Goal: Task Accomplishment & Management: Complete application form

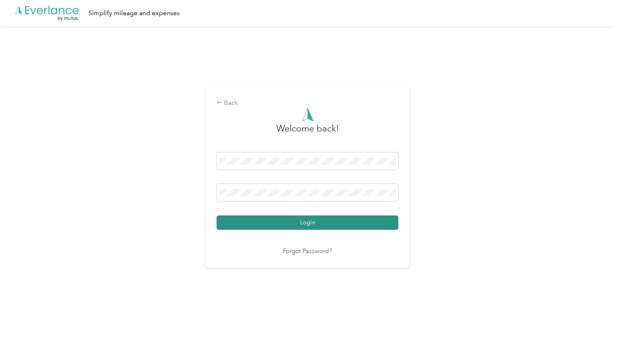
click at [324, 227] on button "Login" at bounding box center [308, 222] width 182 height 14
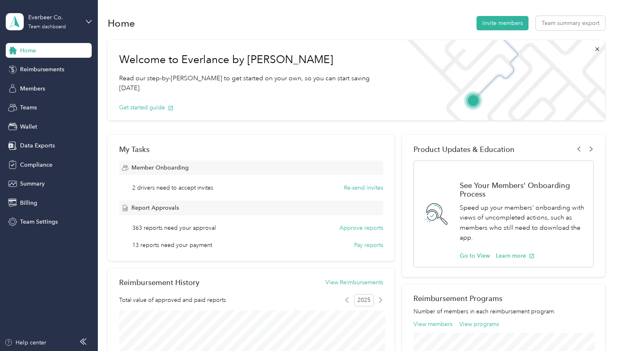
click at [39, 12] on div "Everbeer Co. Team dashboard" at bounding box center [49, 21] width 86 height 29
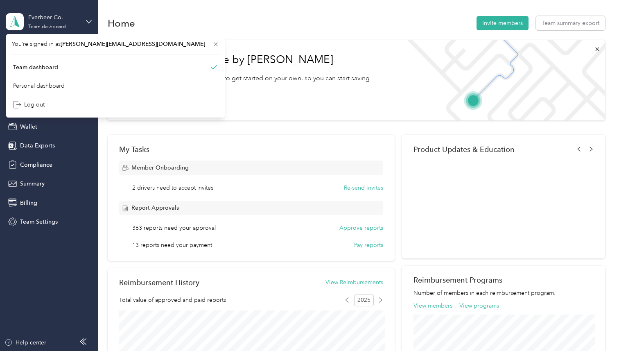
click at [39, 12] on div "Everbeer Co. Team dashboard" at bounding box center [49, 21] width 86 height 29
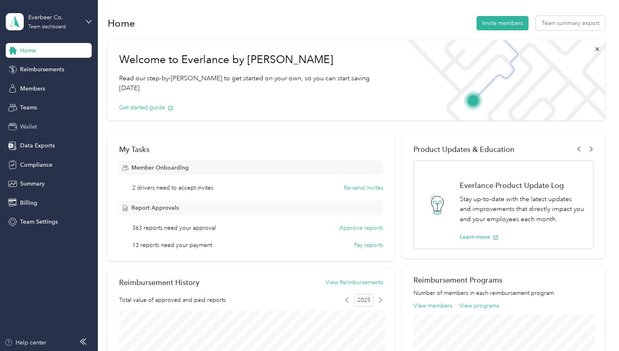
click at [27, 131] on div "Wallet" at bounding box center [49, 126] width 86 height 15
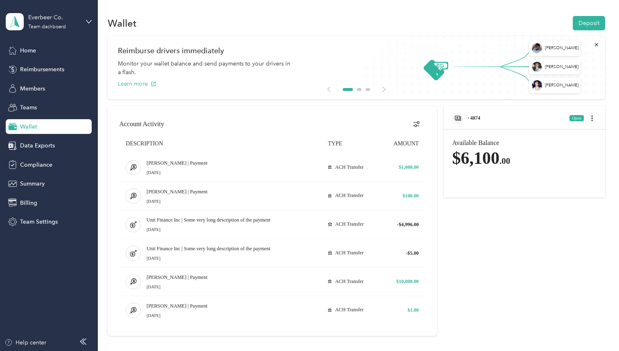
click at [478, 120] on span "· 4874" at bounding box center [474, 118] width 13 height 6
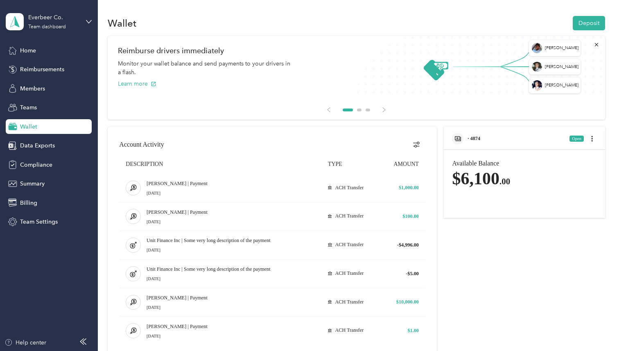
click at [493, 145] on div "· 4874 Open" at bounding box center [524, 136] width 161 height 19
click at [480, 143] on div "· 4874" at bounding box center [466, 138] width 28 height 11
click at [480, 139] on span "· 4874" at bounding box center [474, 139] width 13 height 6
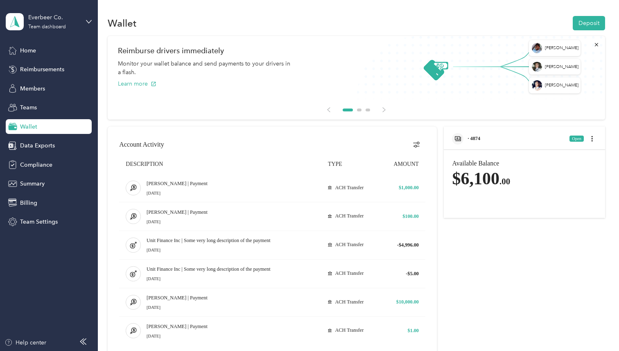
click at [491, 161] on div "Available Balance $6,100 .00" at bounding box center [524, 182] width 145 height 45
click at [460, 141] on icon "avatar" at bounding box center [458, 138] width 7 height 7
click at [476, 140] on span "· 4874" at bounding box center [474, 139] width 13 height 6
click at [594, 139] on icon "open account menu" at bounding box center [592, 139] width 7 height 7
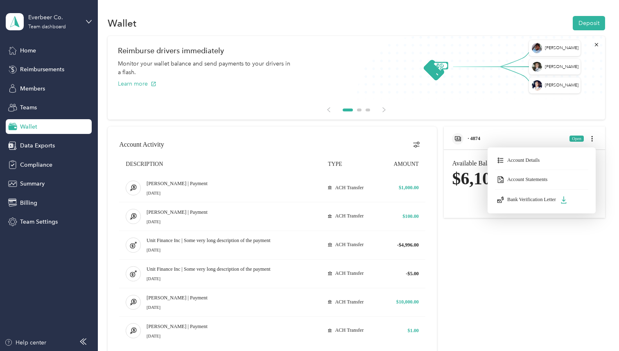
click at [508, 134] on div at bounding box center [309, 175] width 619 height 351
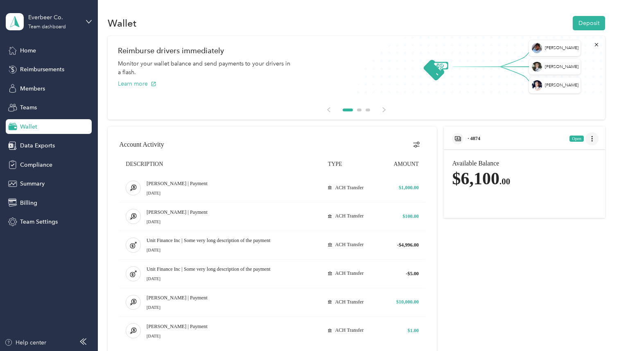
click at [596, 141] on icon "open account menu" at bounding box center [592, 139] width 7 height 7
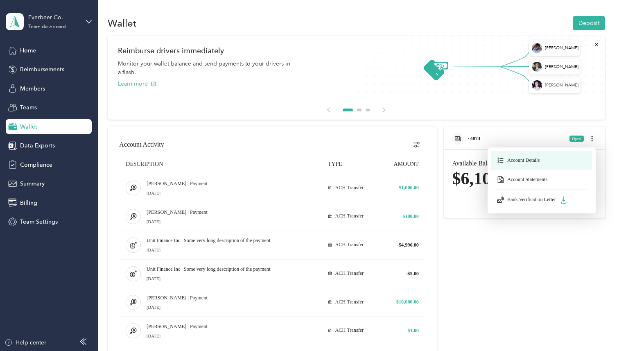
click at [560, 159] on button "Account Details" at bounding box center [542, 161] width 102 height 20
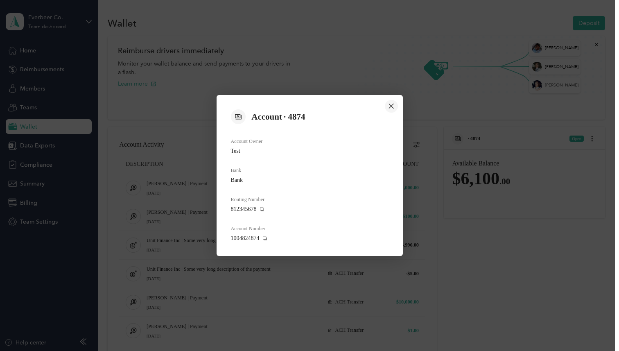
click at [393, 102] on icon "close dialog" at bounding box center [391, 106] width 7 height 10
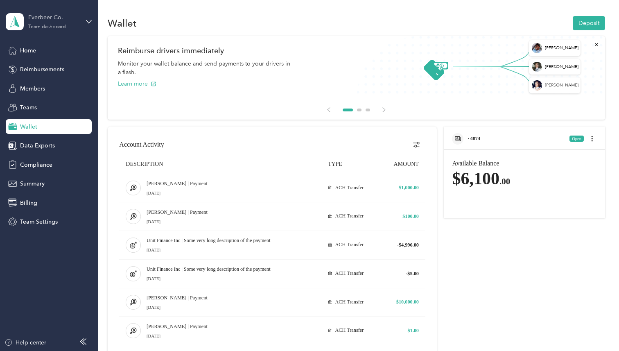
click at [48, 22] on div "Everbeer Co. Team dashboard" at bounding box center [53, 21] width 51 height 16
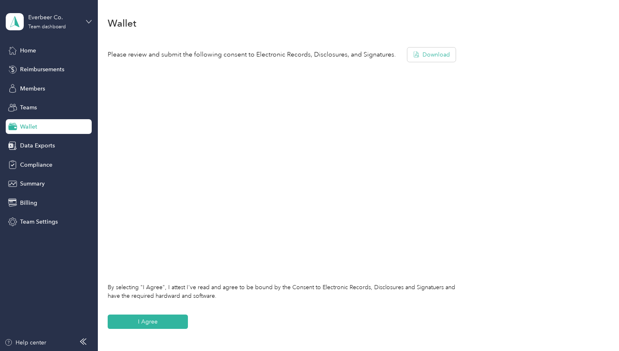
click at [87, 20] on icon at bounding box center [89, 22] width 6 height 6
click at [170, 314] on div "Please review and submit the following consent to Electronic Records, Disclosur…" at bounding box center [356, 188] width 497 height 305
click at [166, 318] on button "I Agree" at bounding box center [148, 322] width 80 height 14
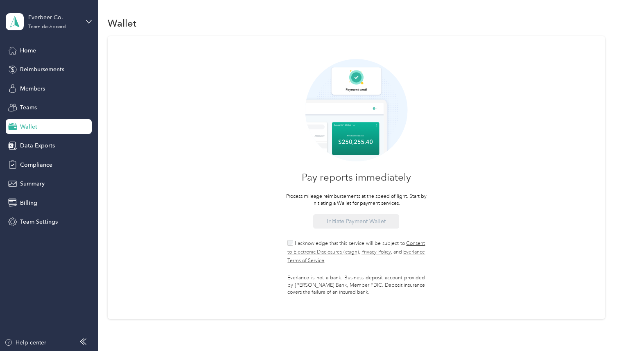
click at [312, 245] on span "I acknowledge that this service will be subject to Consent to Electronic Disclo…" at bounding box center [357, 251] width 138 height 23
click at [373, 224] on button "Initiate Payment Wallet" at bounding box center [356, 221] width 86 height 14
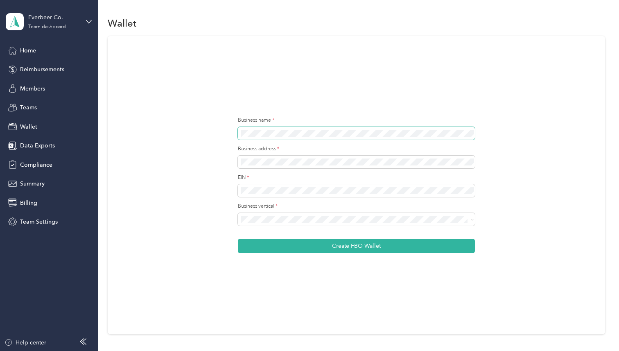
click at [305, 137] on span at bounding box center [356, 133] width 237 height 13
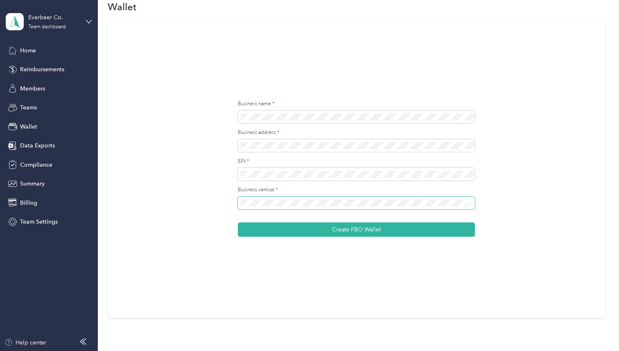
scroll to position [33, 0]
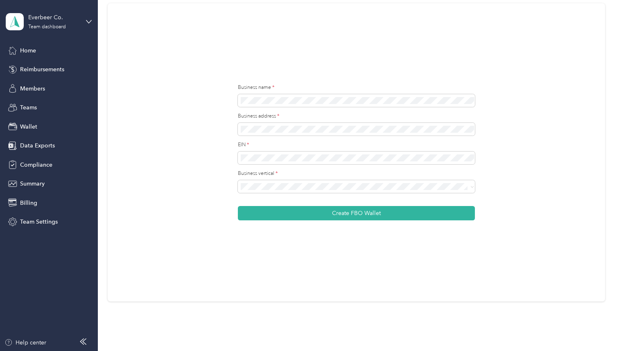
click at [283, 194] on form "Business name * Business address * EIN * Business vertical * Create FBO Wallet" at bounding box center [356, 152] width 237 height 136
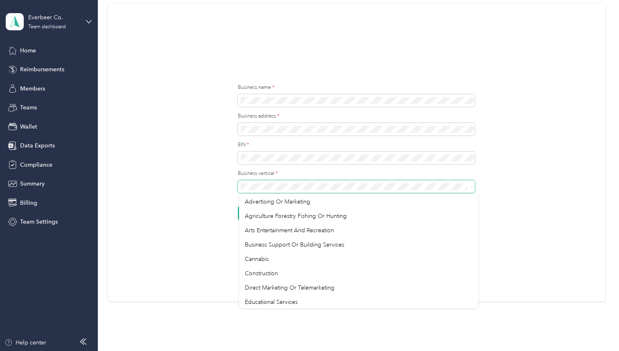
scroll to position [0, 0]
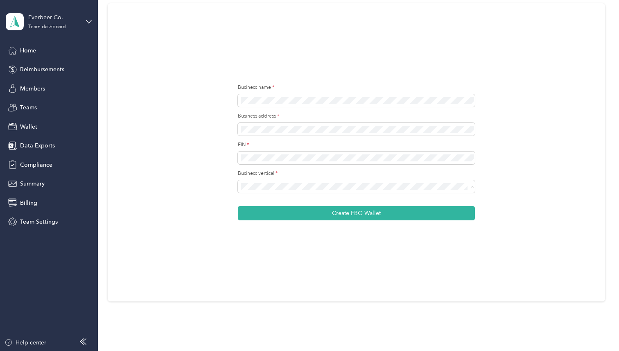
click at [523, 206] on div "Business name * Business address * EIN * Business vertical * Create FBO Wallet" at bounding box center [356, 152] width 497 height 298
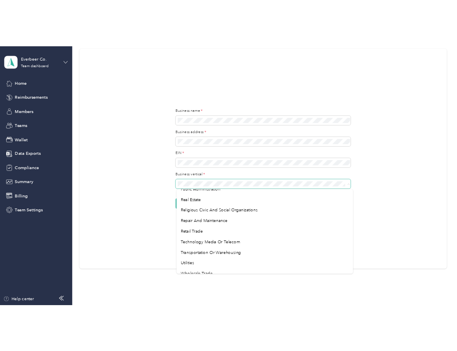
scroll to position [330, 0]
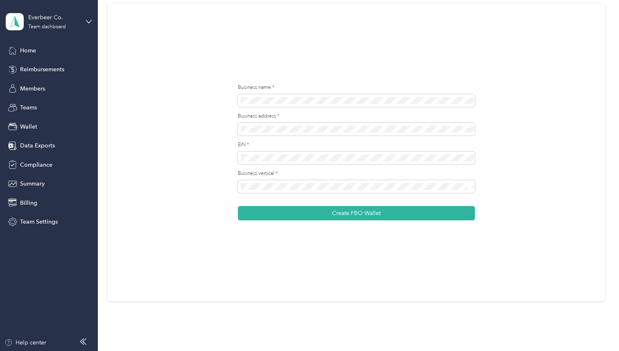
click at [236, 186] on div "Business name * Business address * EIN * Business vertical * Create FBO Wallet" at bounding box center [356, 152] width 497 height 298
click at [218, 191] on div "Business name * Business address * EIN * Business vertical * Create FBO Wallet" at bounding box center [356, 152] width 497 height 298
click at [230, 185] on div "Business name * Business address * EIN * Business vertical * Create FBO Wallet" at bounding box center [356, 152] width 497 height 298
click at [189, 122] on div "Business name * Business address * EIN * Business vertical * Create FBO Wallet" at bounding box center [356, 152] width 497 height 298
click at [281, 109] on form "Business name * Business address * EIN * Business vertical * Create FBO Wallet" at bounding box center [356, 152] width 237 height 136
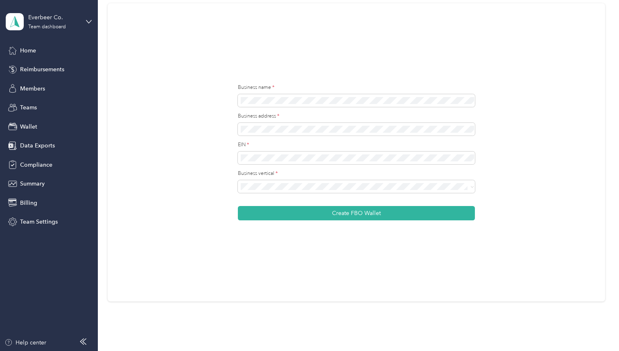
click at [194, 99] on div "Business name * Business address * EIN * Business vertical * Create FBO Wallet" at bounding box center [356, 152] width 497 height 298
click at [300, 182] on span at bounding box center [356, 186] width 237 height 13
click at [276, 284] on span "Construction" at bounding box center [261, 286] width 33 height 7
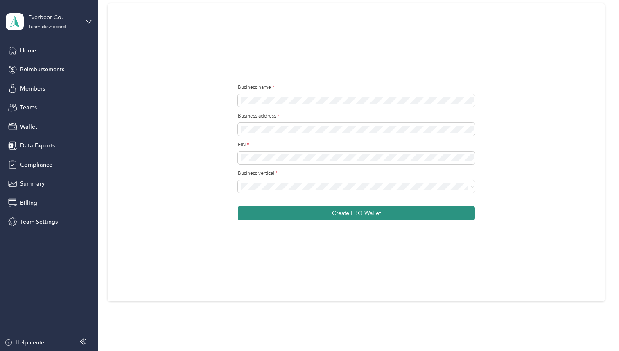
click at [326, 214] on button "Create FBO Wallet" at bounding box center [356, 213] width 237 height 14
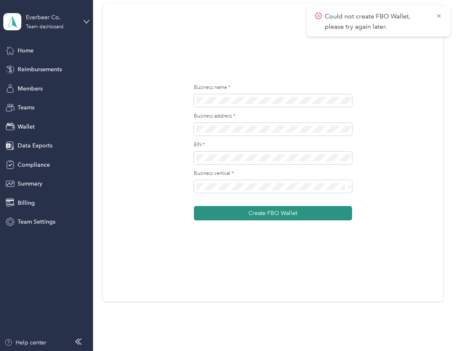
click at [283, 207] on button "Create FBO Wallet" at bounding box center [273, 213] width 159 height 14
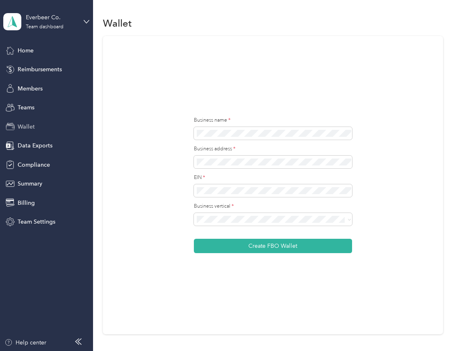
click at [41, 133] on div "Wallet" at bounding box center [46, 126] width 86 height 15
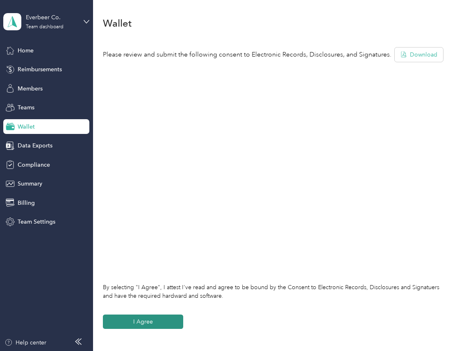
click at [134, 320] on button "I Agree" at bounding box center [143, 322] width 80 height 14
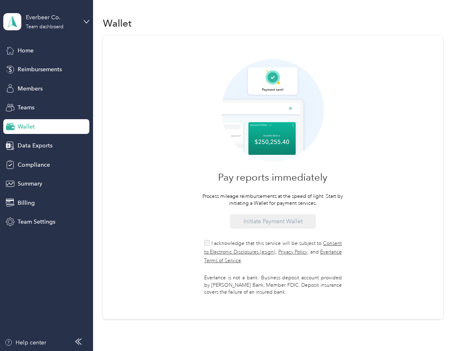
click at [246, 241] on span "I acknowledge that this service will be subject to Consent to Electronic Disclo…" at bounding box center [273, 251] width 138 height 23
click at [281, 220] on button "Initiate Payment Wallet" at bounding box center [273, 221] width 86 height 14
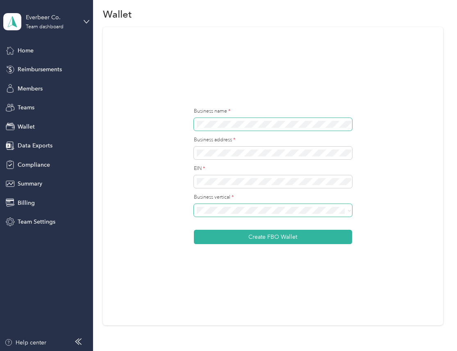
scroll to position [16, 0]
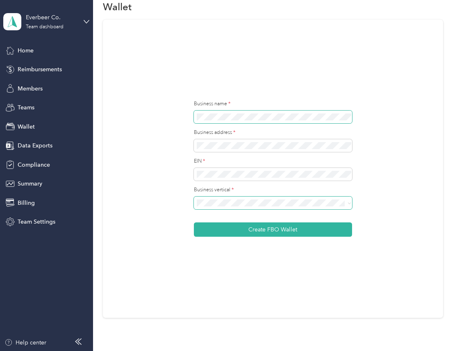
click at [194, 222] on button "Create FBO Wallet" at bounding box center [273, 229] width 159 height 14
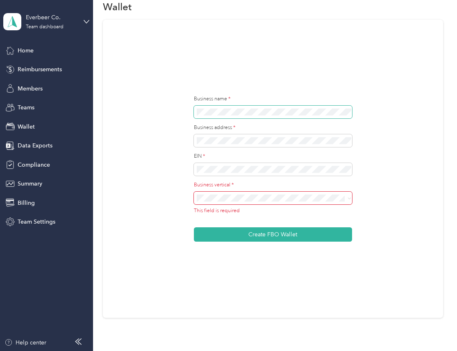
click at [194, 227] on button "Create FBO Wallet" at bounding box center [273, 234] width 159 height 14
click at [225, 203] on span at bounding box center [273, 198] width 159 height 13
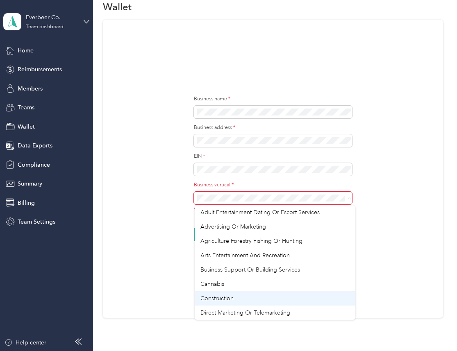
click at [240, 294] on li "Construction" at bounding box center [275, 298] width 160 height 14
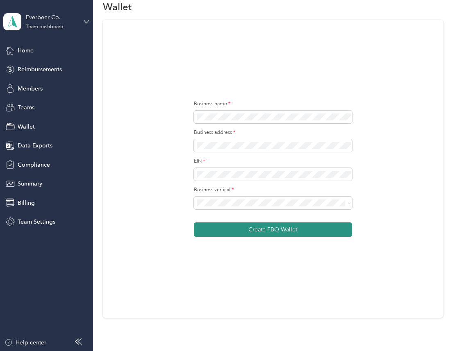
click at [292, 229] on button "Create FBO Wallet" at bounding box center [273, 229] width 159 height 14
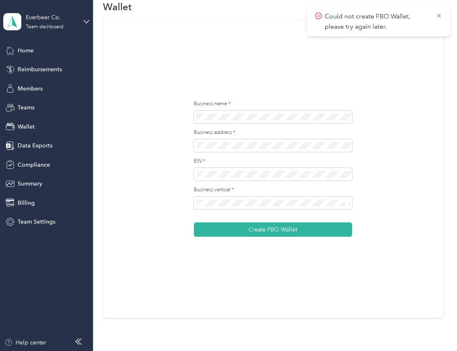
click at [168, 88] on div "Business name * Business address * EIN * Business vertical * Create FBO Wallet" at bounding box center [273, 169] width 340 height 298
